Goal: Transaction & Acquisition: Purchase product/service

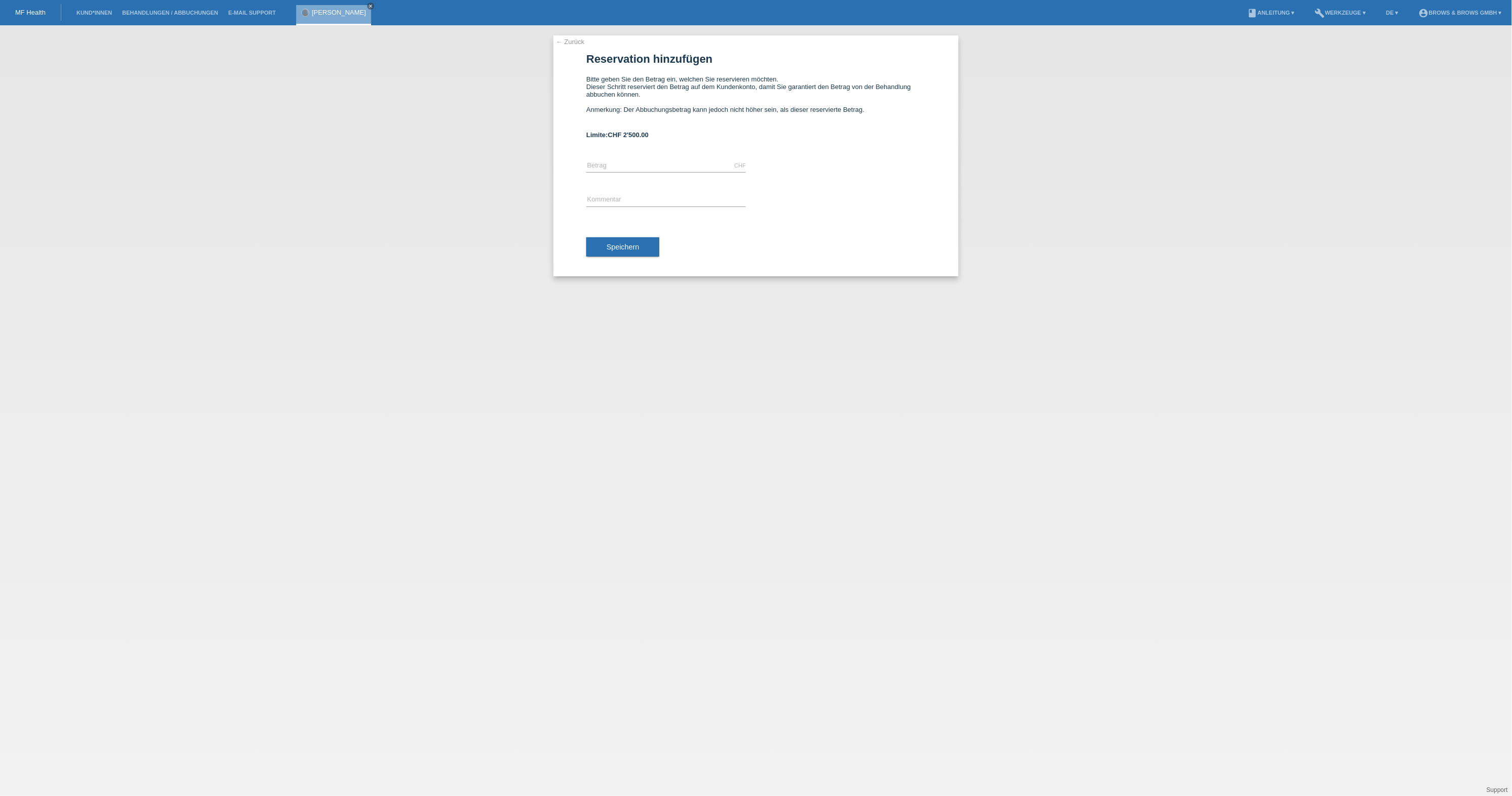
click at [309, 13] on div at bounding box center [305, 13] width 7 height 7
click at [334, 15] on link "[PERSON_NAME]" at bounding box center [339, 12] width 54 height 8
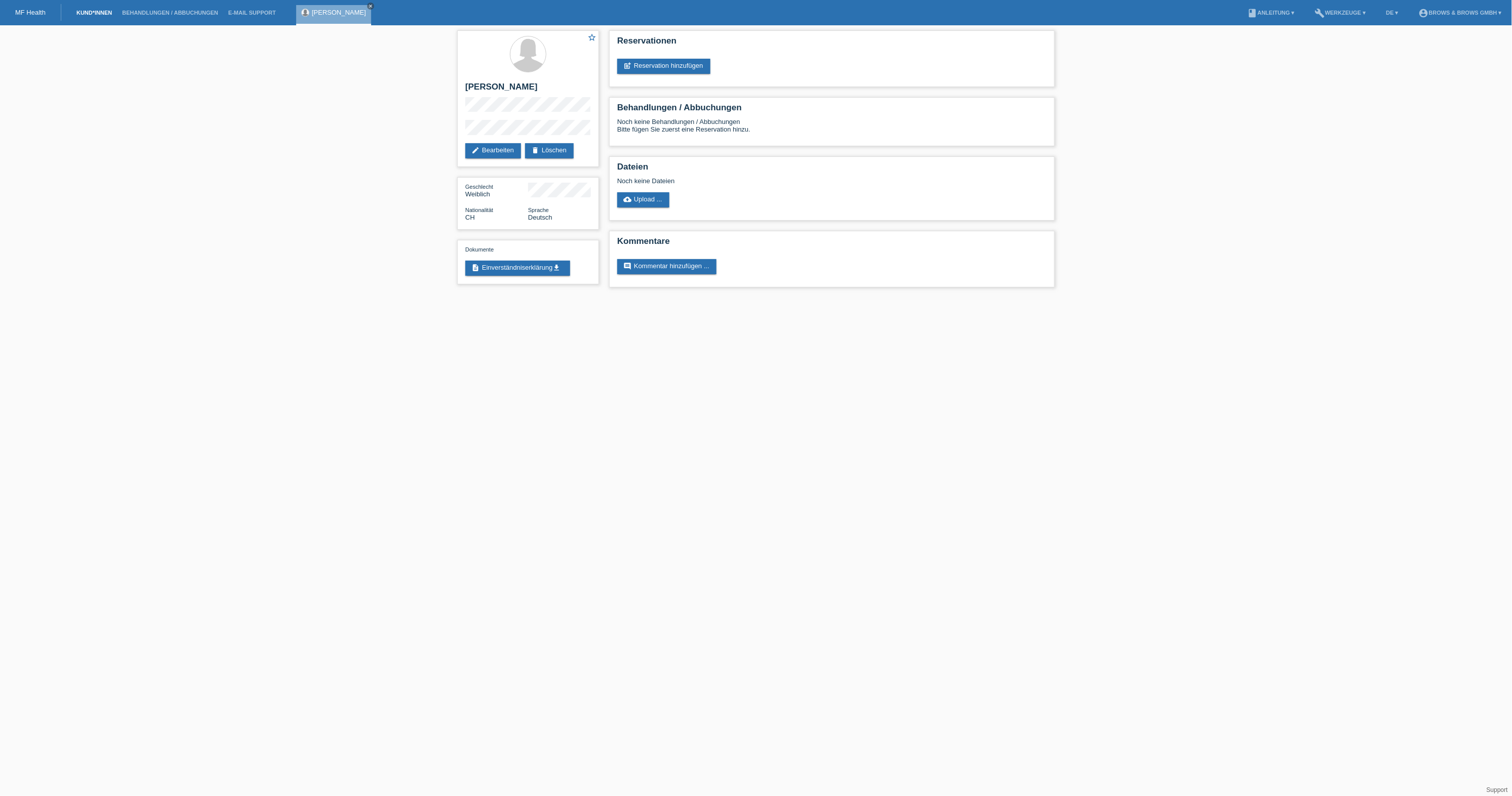
click at [96, 10] on link "Kund*innen" at bounding box center [95, 12] width 46 height 6
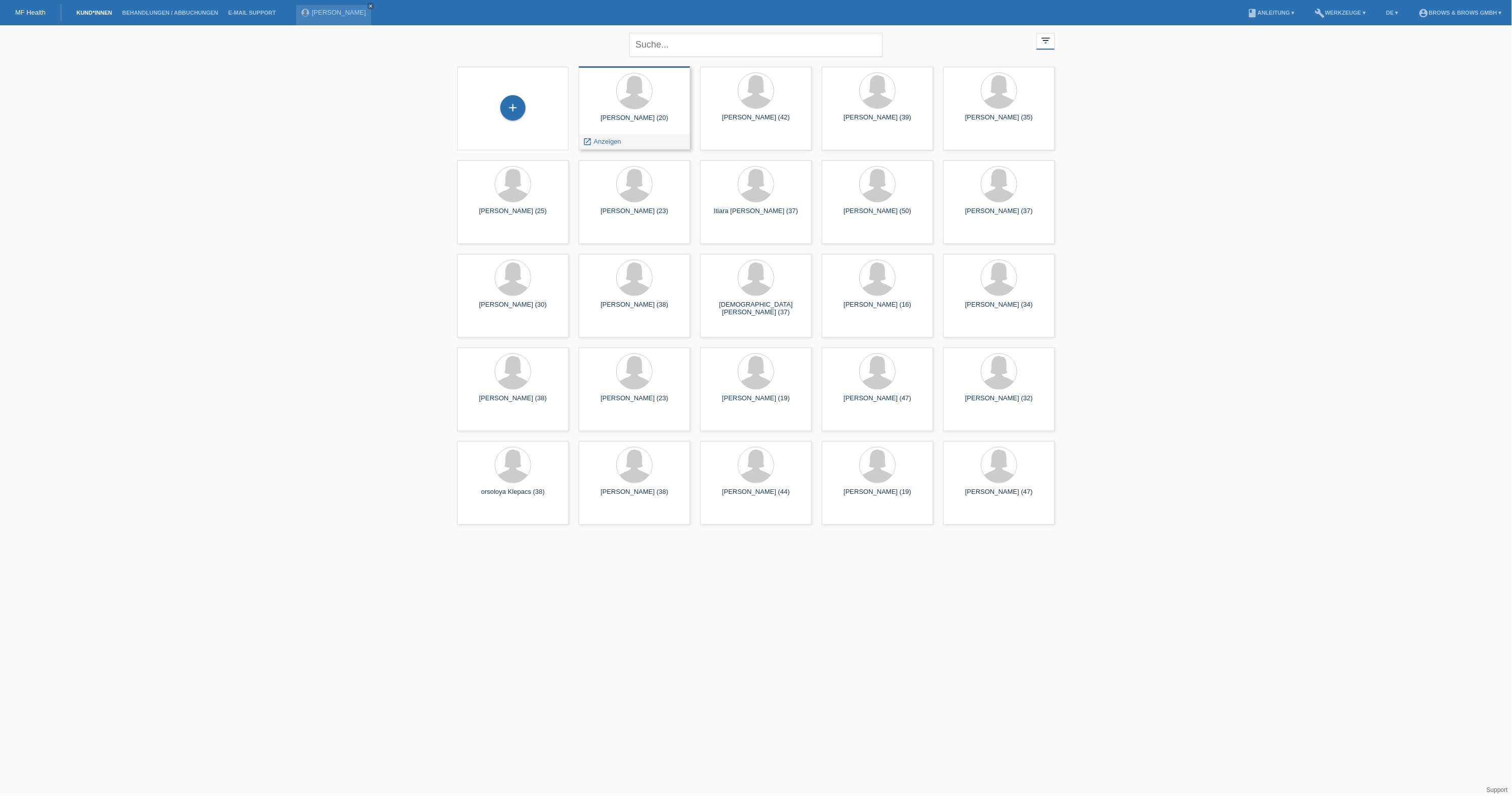
click at [650, 103] on div at bounding box center [635, 92] width 95 height 38
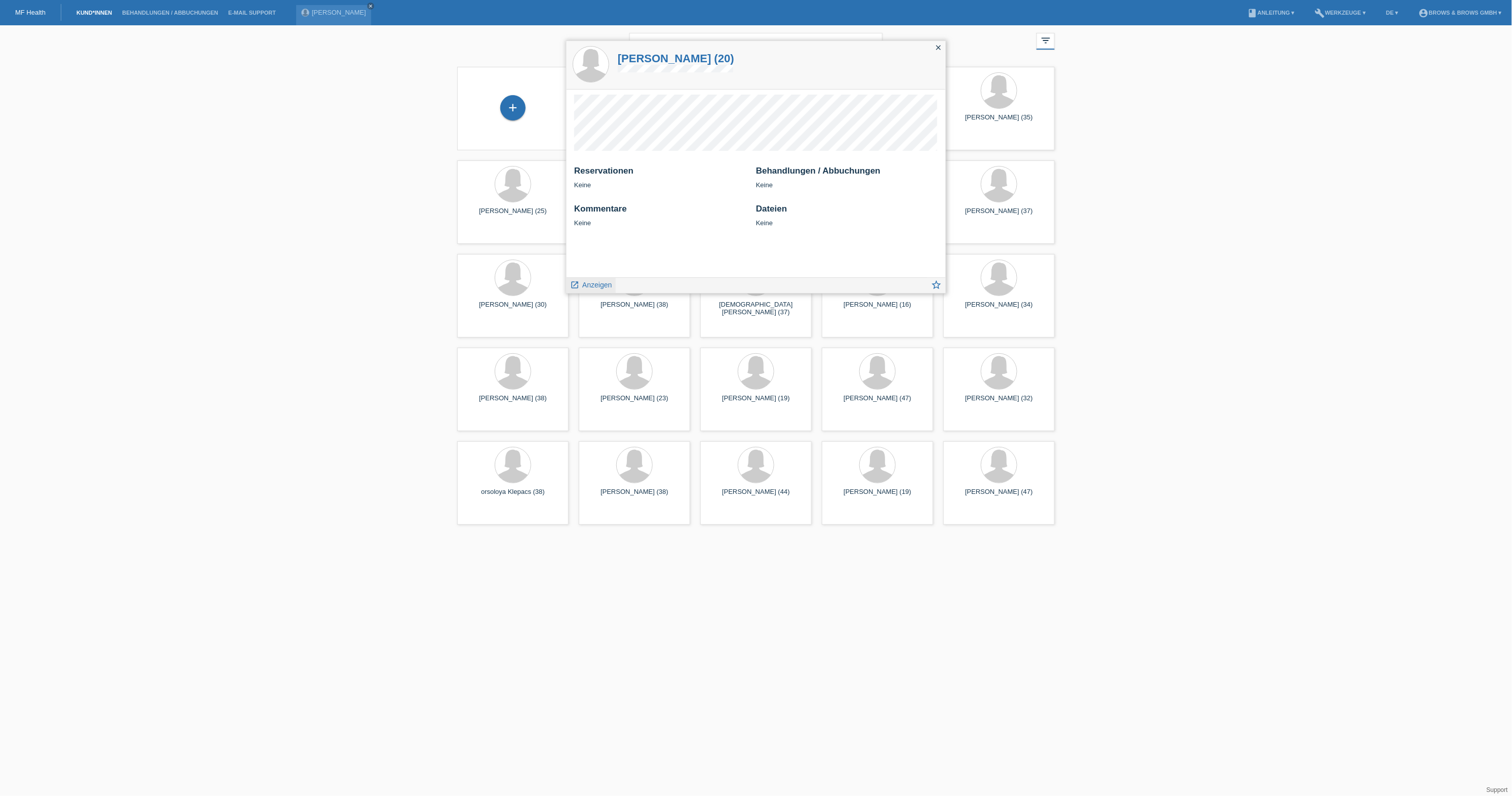
click at [590, 284] on span "Anzeigen" at bounding box center [597, 285] width 29 height 8
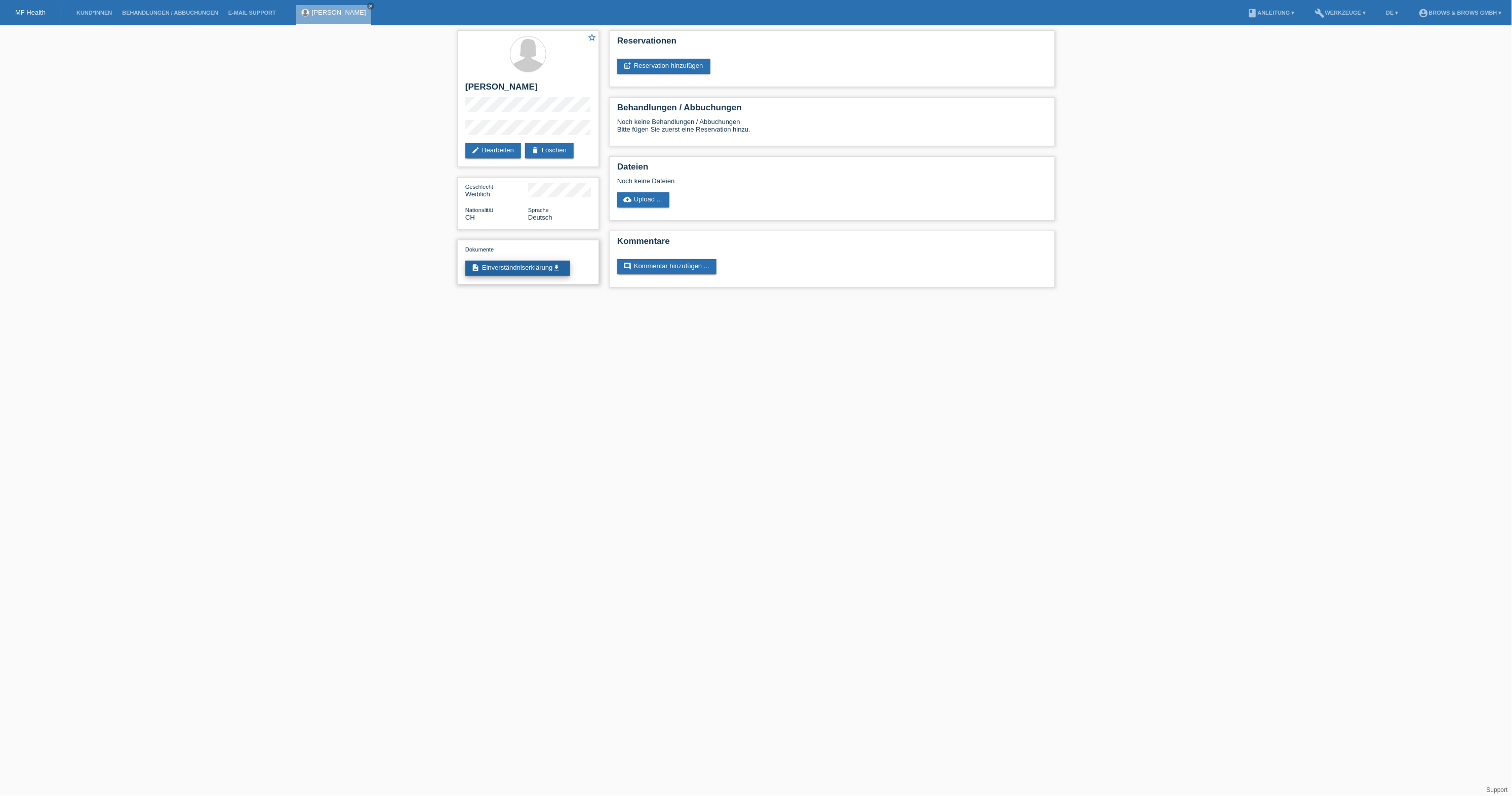
click at [545, 269] on link "description Einverständniserklärung get_app" at bounding box center [518, 268] width 105 height 15
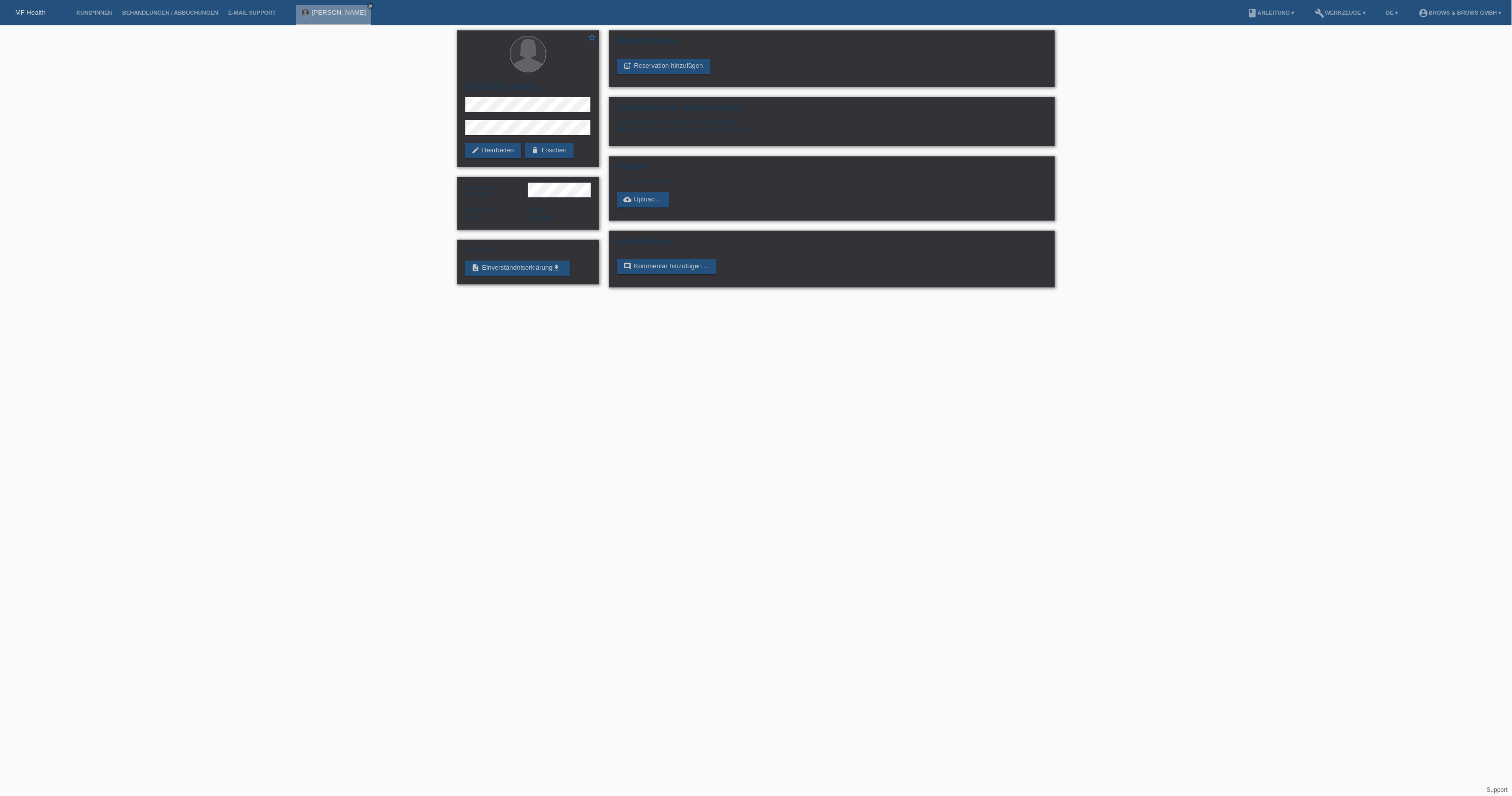
click at [1189, 297] on html "MF Health Kund*innen Behandlungen / Abbuchungen E-Mail Support Elisa Hivziu clo…" at bounding box center [756, 148] width 1512 height 297
click at [361, 219] on div "star_border Elisa Hivziu edit Bearbeiten delete Löschen Geschlecht Weiblich Nat…" at bounding box center [756, 161] width 1512 height 272
click at [653, 67] on link "post_add Reservation hinzufügen" at bounding box center [664, 66] width 93 height 15
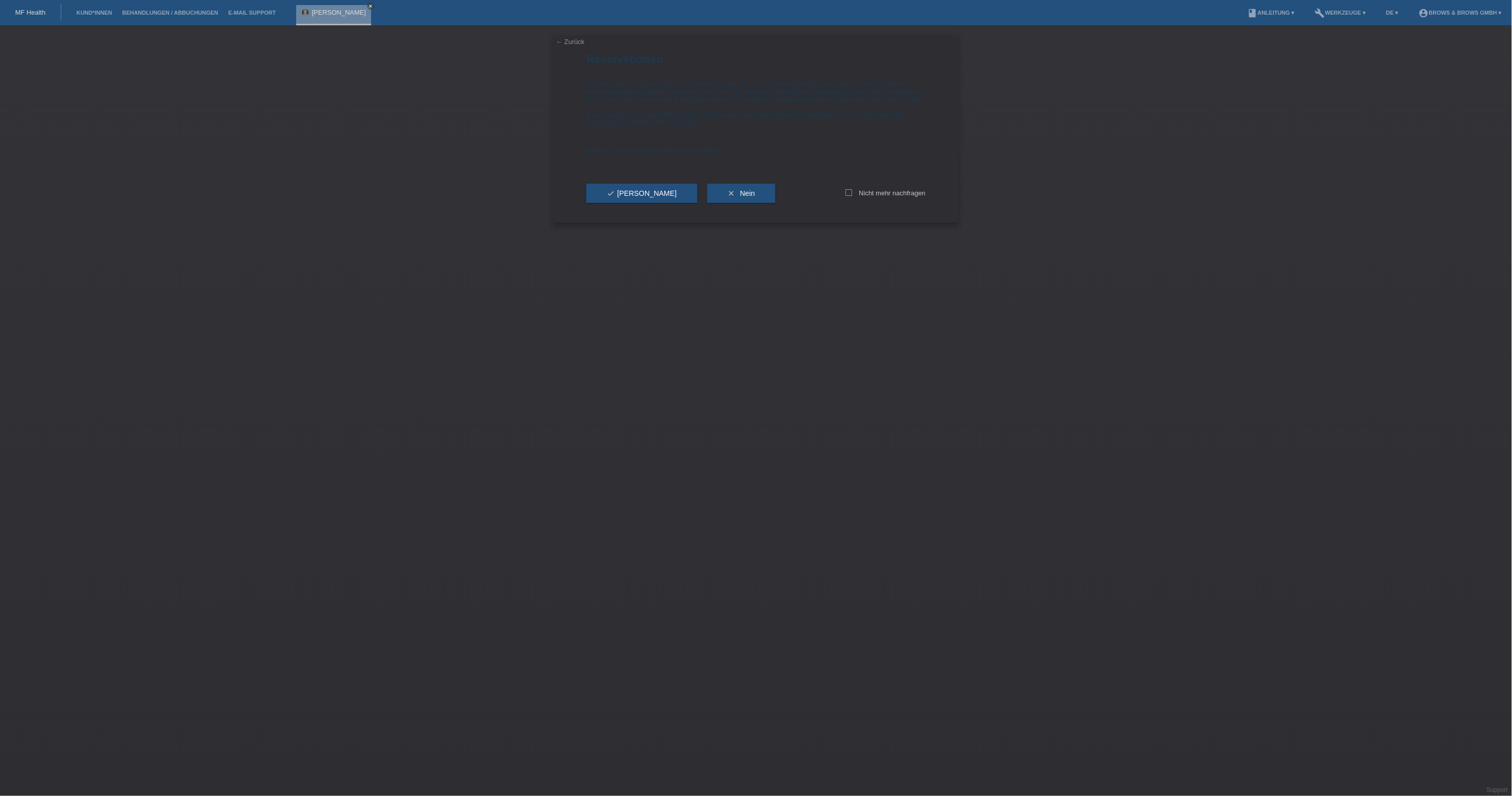
click at [407, 140] on div "← Zurück Reservationen Um eine Abbuchung hinzufügen zu können, müssen Sie zuers…" at bounding box center [756, 411] width 1512 height 771
click at [625, 197] on span "check Ja" at bounding box center [642, 194] width 70 height 8
click at [590, 154] on icon at bounding box center [589, 152] width 6 height 6
click at [590, 154] on input "Ich bestätige, dass diese Angaben mit den Daten auf der ID, Pass oder Ausländer…" at bounding box center [589, 152] width 6 height 6
checkbox input "true"
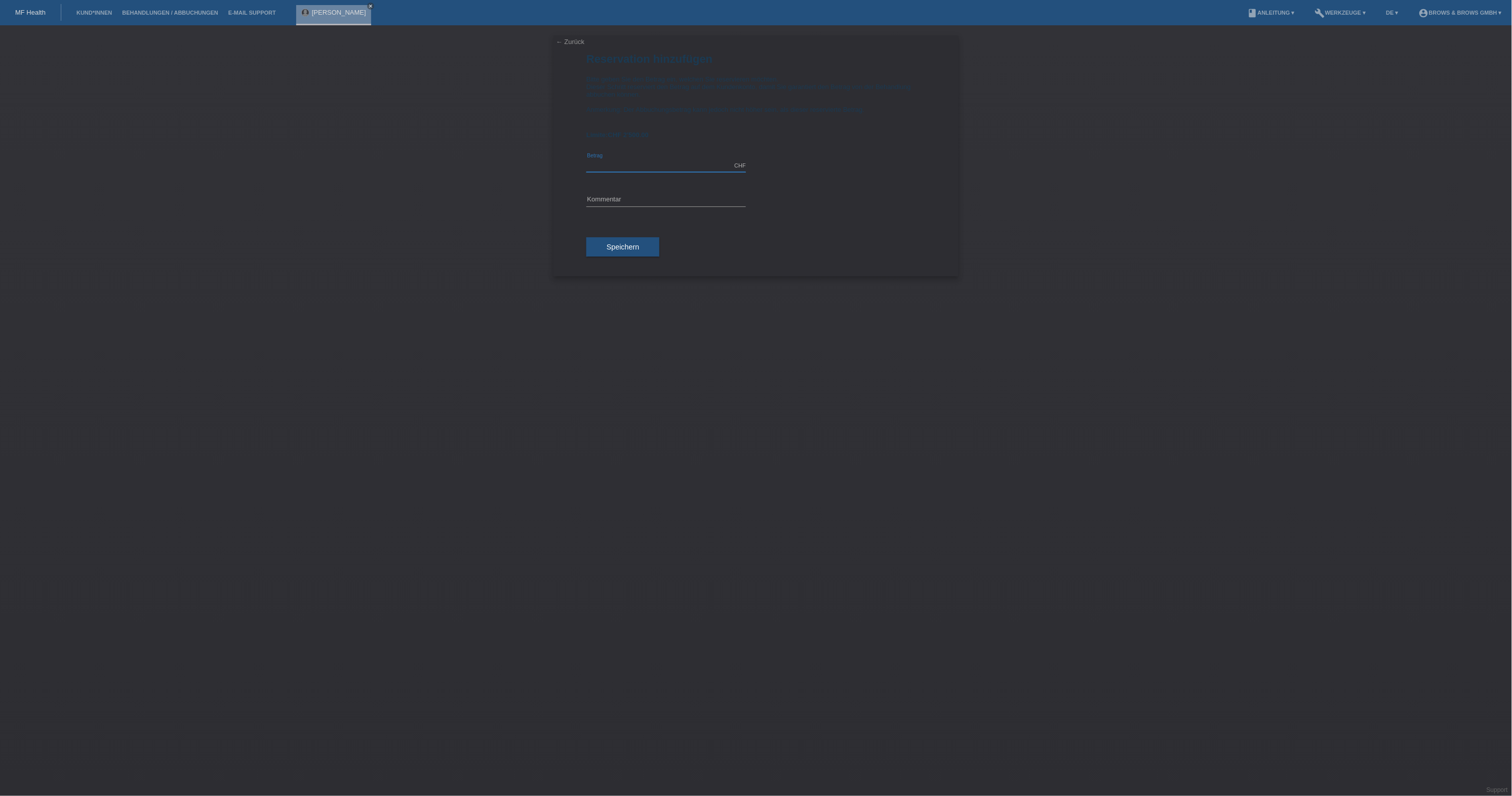
click at [622, 163] on input "text" at bounding box center [666, 166] width 160 height 13
type input "599.00"
click at [644, 197] on input "text" at bounding box center [666, 200] width 160 height 13
type input "Powder Brows"
click at [624, 243] on span "Speichern" at bounding box center [623, 247] width 32 height 8
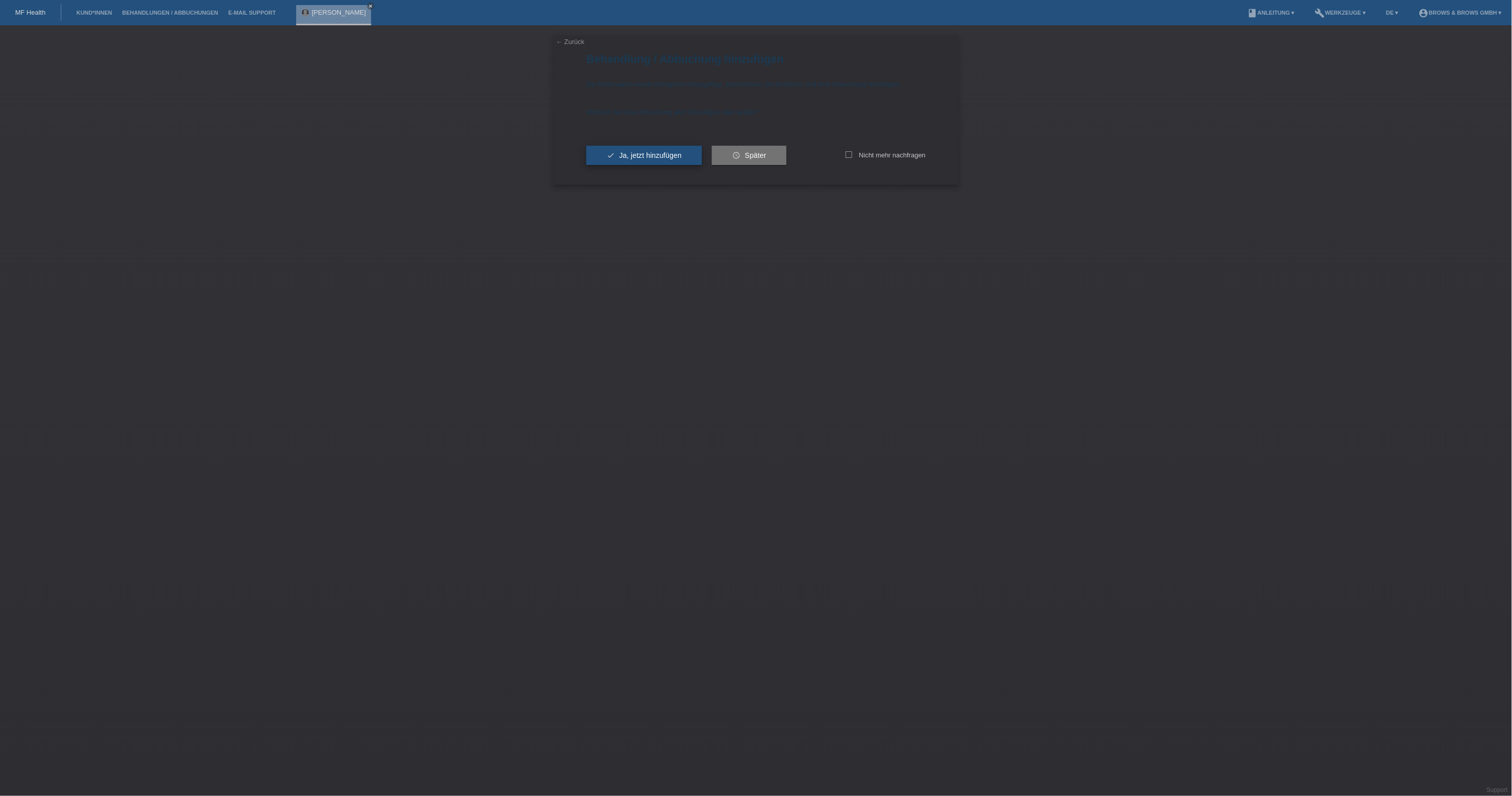
click at [630, 150] on button "check Ja, jetzt hinzufügen" at bounding box center [644, 155] width 116 height 19
click at [590, 106] on icon at bounding box center [589, 107] width 6 height 6
click at [590, 106] on input "die Einverständniserklärung von der Kundin unterschrieben ist." at bounding box center [589, 107] width 6 height 6
checkbox input "true"
click at [635, 160] on icon "arrow_forward" at bounding box center [632, 158] width 8 height 8
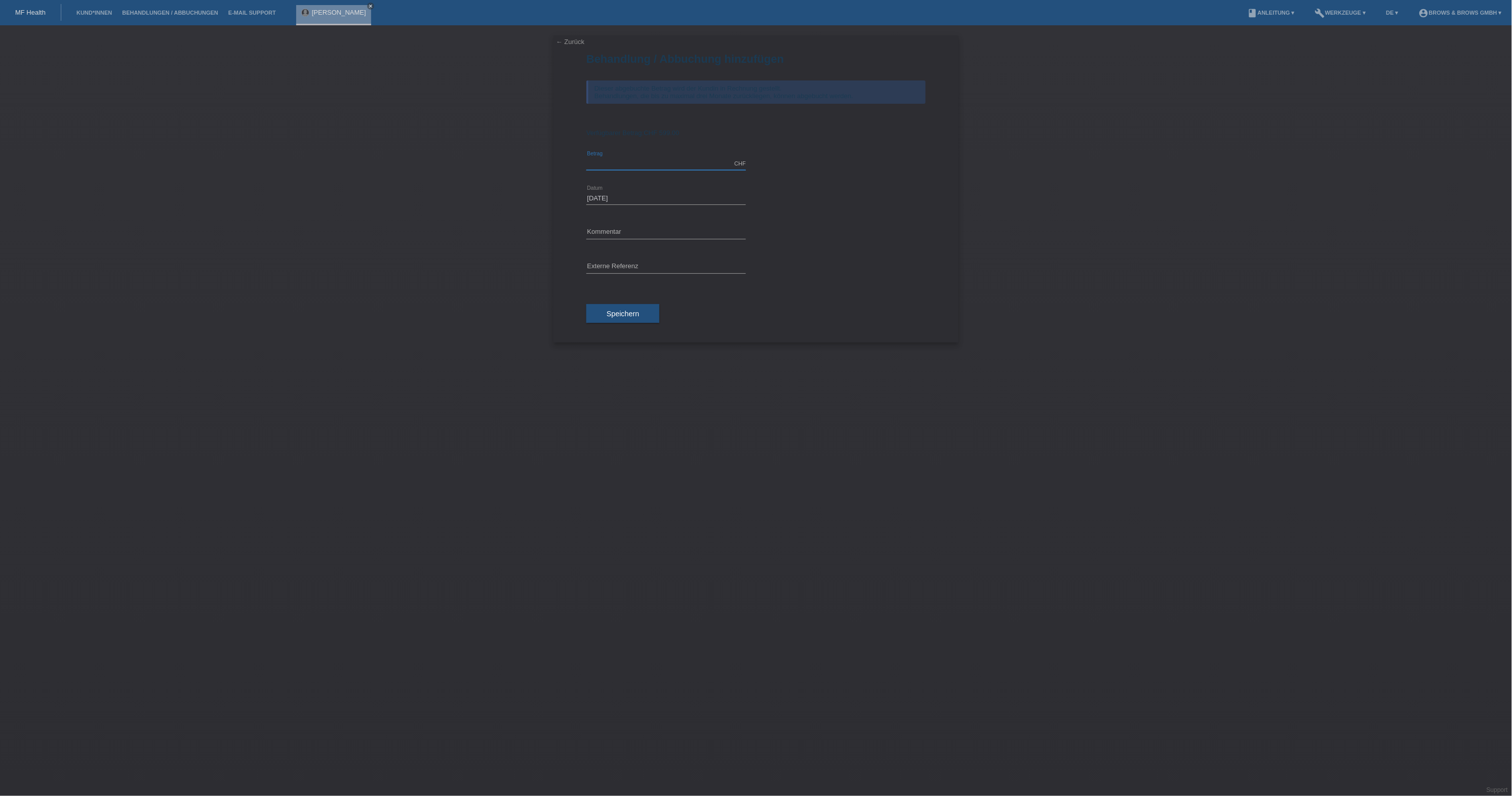
click at [610, 157] on input "text" at bounding box center [666, 164] width 160 height 13
type input "599.00"
click at [653, 229] on input "text" at bounding box center [666, 233] width 160 height 13
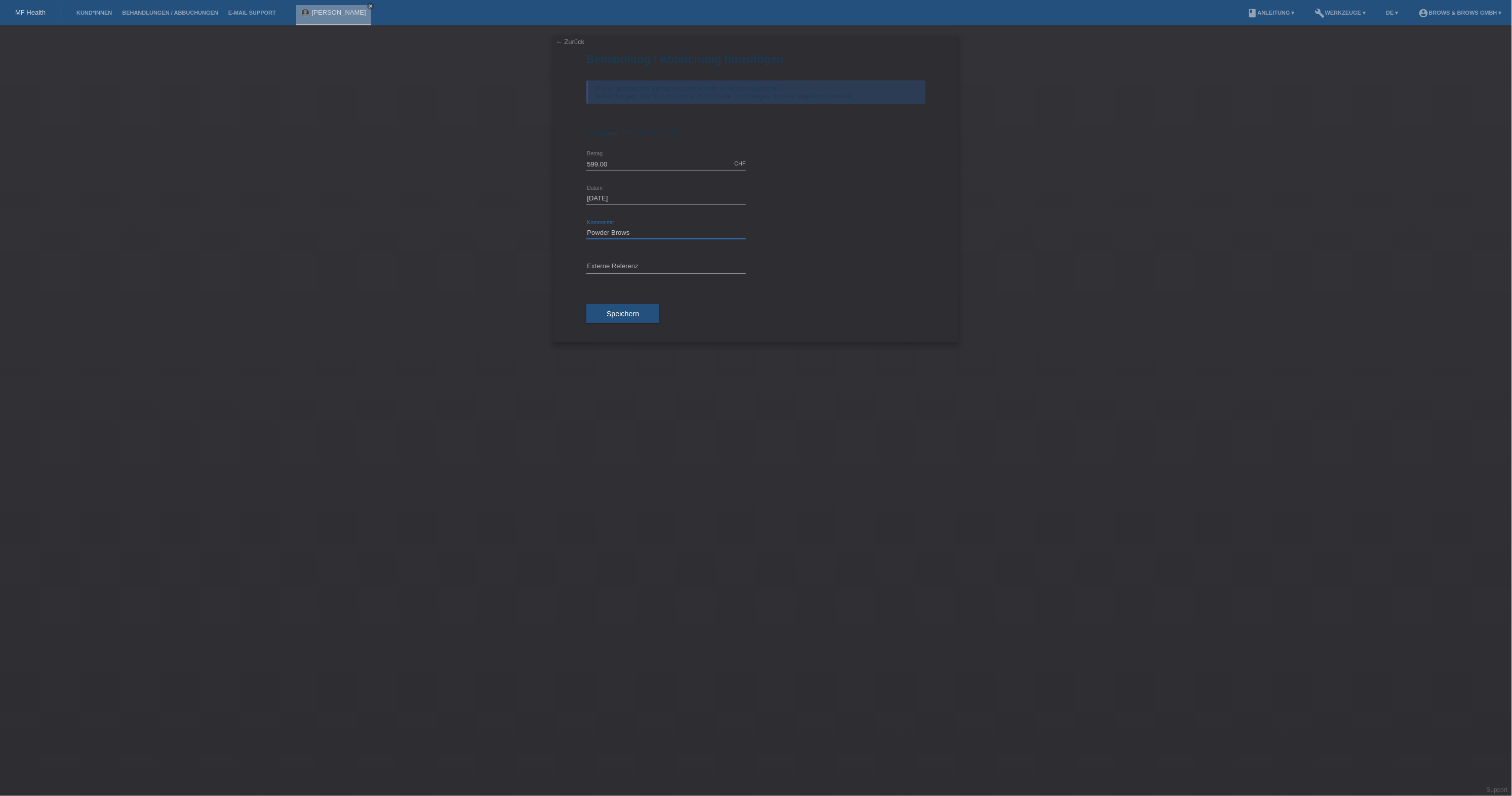
type input "Powder Brows"
click at [647, 261] on input "text" at bounding box center [666, 267] width 160 height 13
click at [717, 294] on div "Speichern" at bounding box center [756, 314] width 339 height 59
click at [618, 315] on span "Speichern" at bounding box center [623, 314] width 32 height 8
